Goal: Transaction & Acquisition: Book appointment/travel/reservation

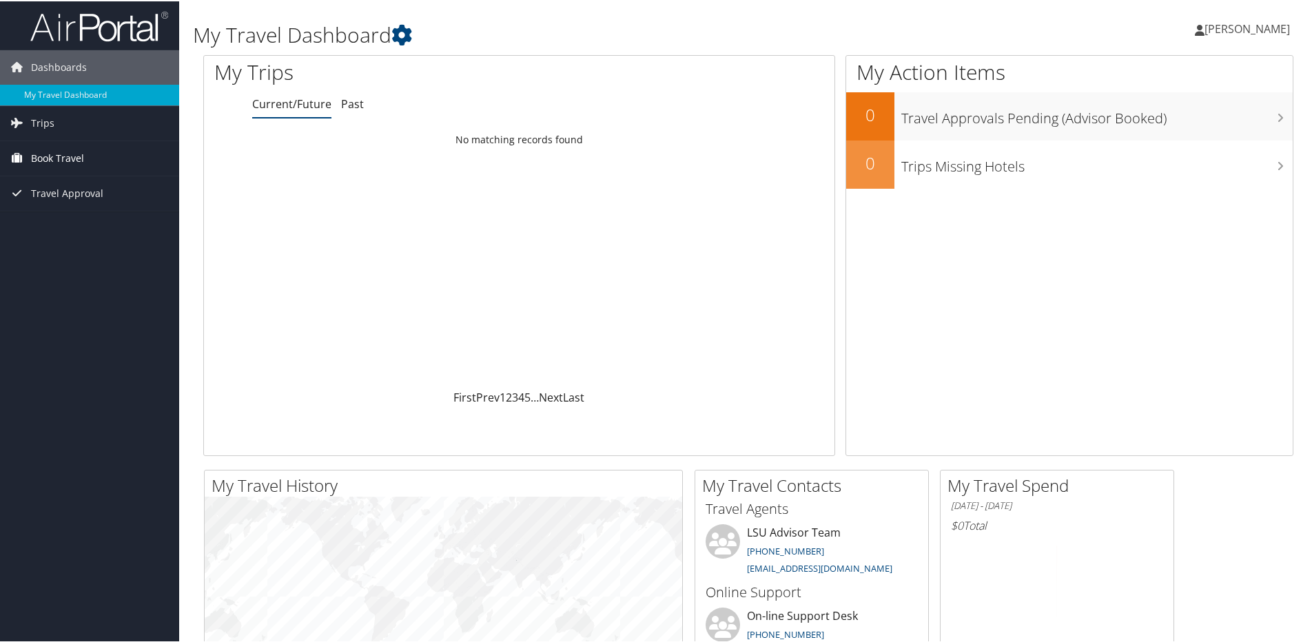
click at [93, 150] on link "Book Travel" at bounding box center [89, 157] width 179 height 34
click at [83, 201] on link "Book/Manage Online Trips" at bounding box center [89, 205] width 179 height 21
